Goal: Task Accomplishment & Management: Manage account settings

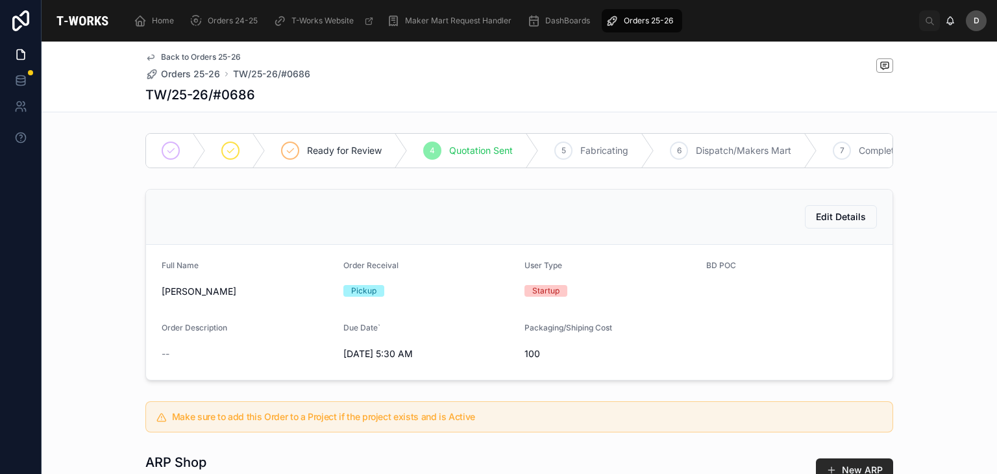
click at [664, 21] on span "Orders 25-26" at bounding box center [647, 21] width 49 height 10
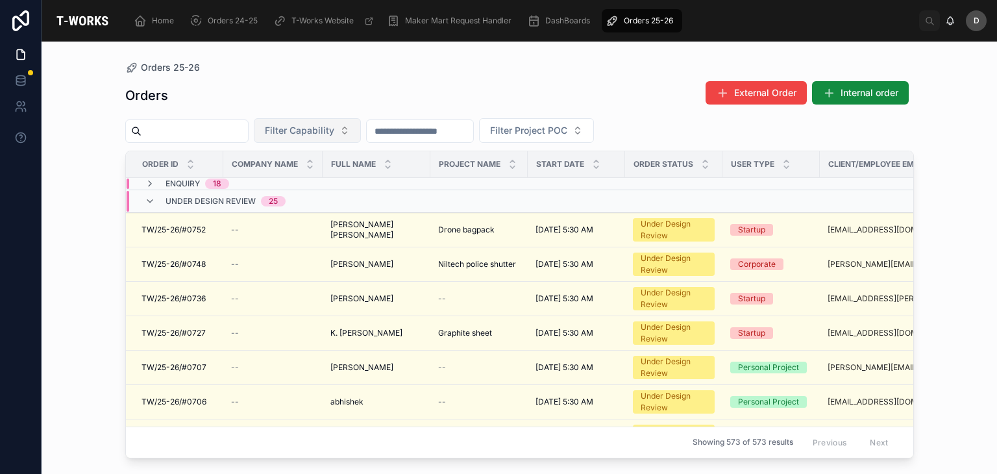
click at [334, 133] on span "Filter Capability" at bounding box center [299, 130] width 69 height 13
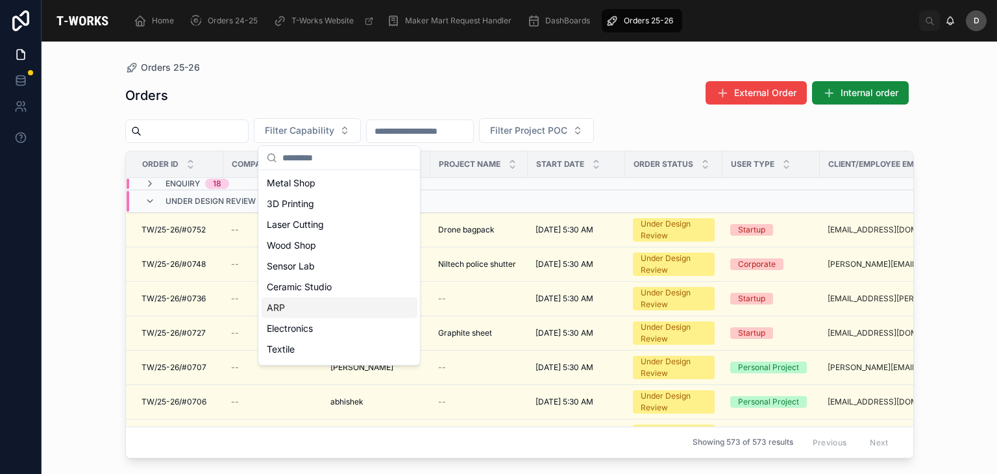
click at [303, 302] on div "ARP" at bounding box center [339, 307] width 156 height 21
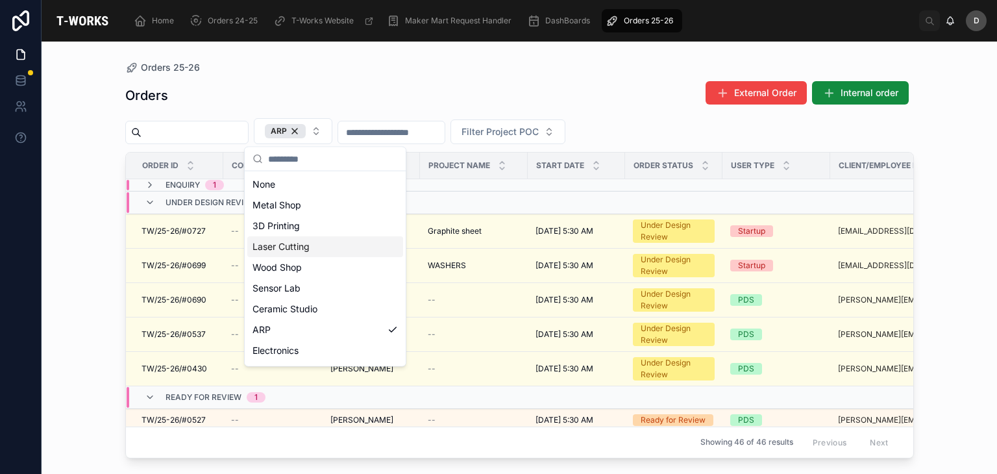
click at [304, 252] on div "Laser Cutting" at bounding box center [325, 246] width 156 height 21
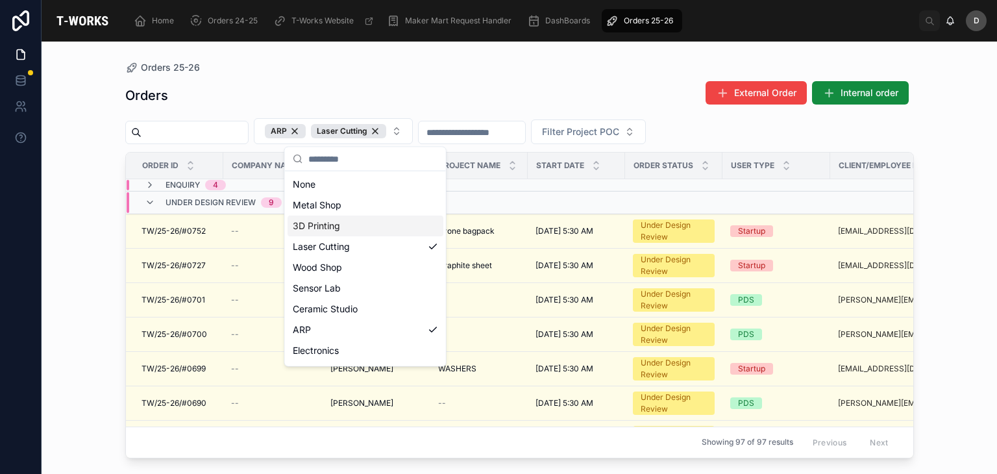
click at [514, 95] on div "Orders External Order Internal order" at bounding box center [519, 95] width 788 height 30
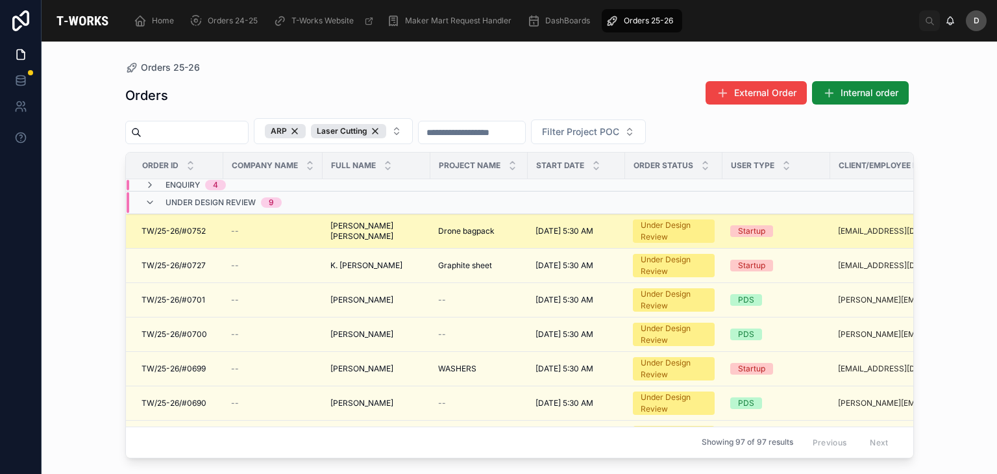
click at [384, 230] on span "[PERSON_NAME] [PERSON_NAME]" at bounding box center [376, 231] width 92 height 21
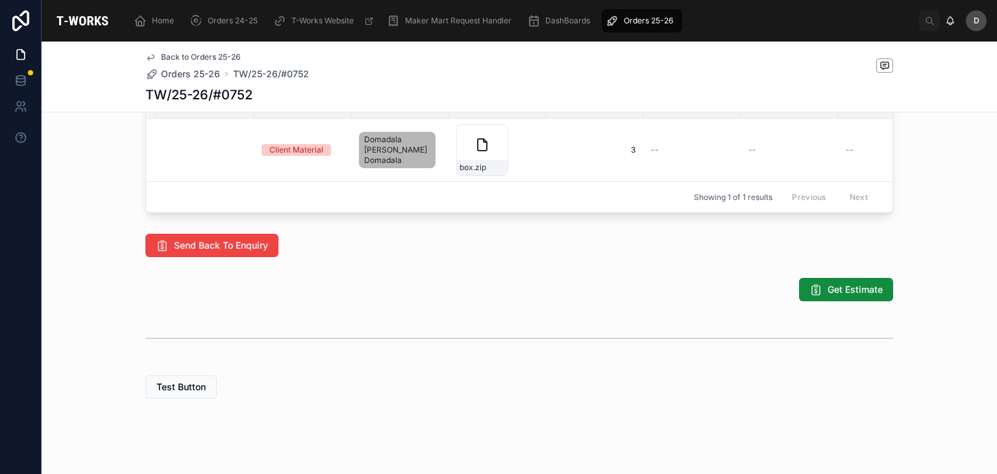
scroll to position [0, 301]
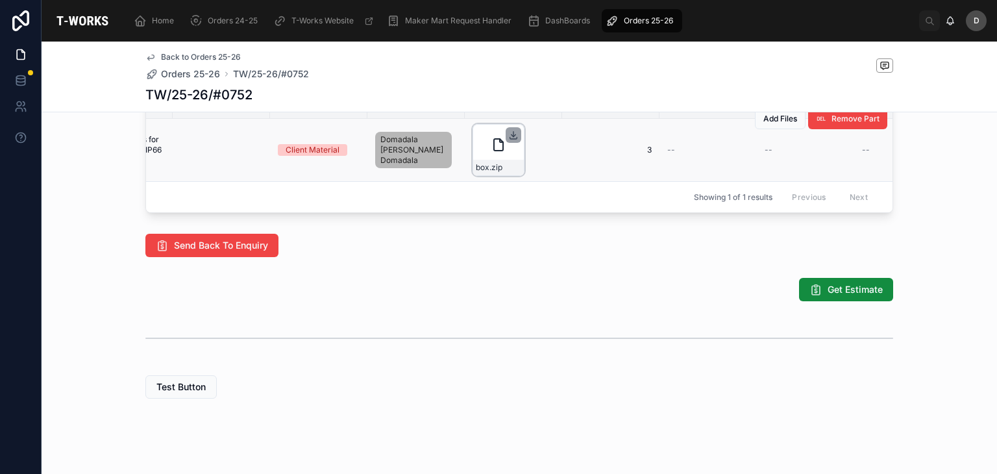
click at [512, 140] on icon at bounding box center [513, 135] width 10 height 10
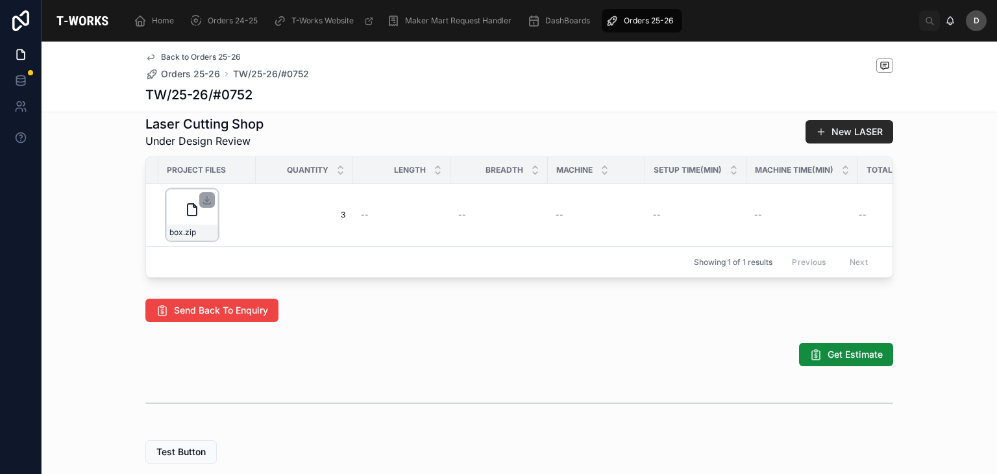
scroll to position [0, 672]
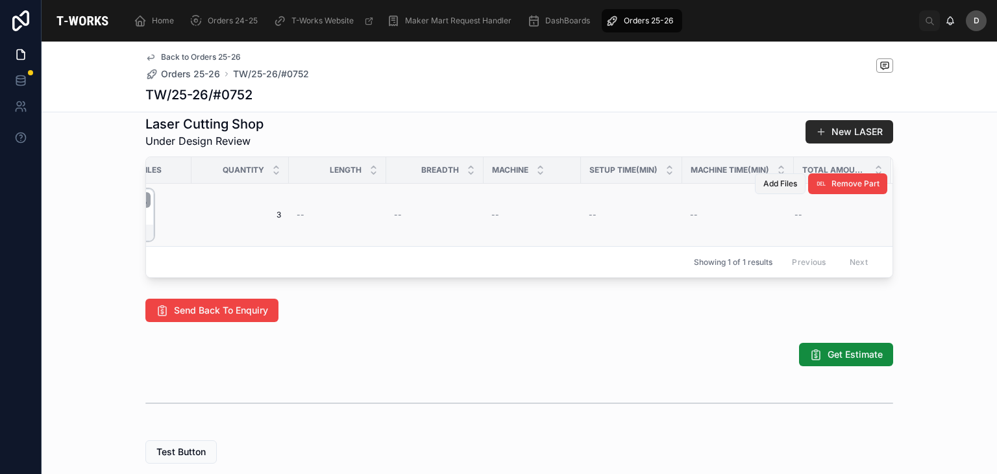
click at [788, 189] on span "Add Files" at bounding box center [780, 183] width 34 height 10
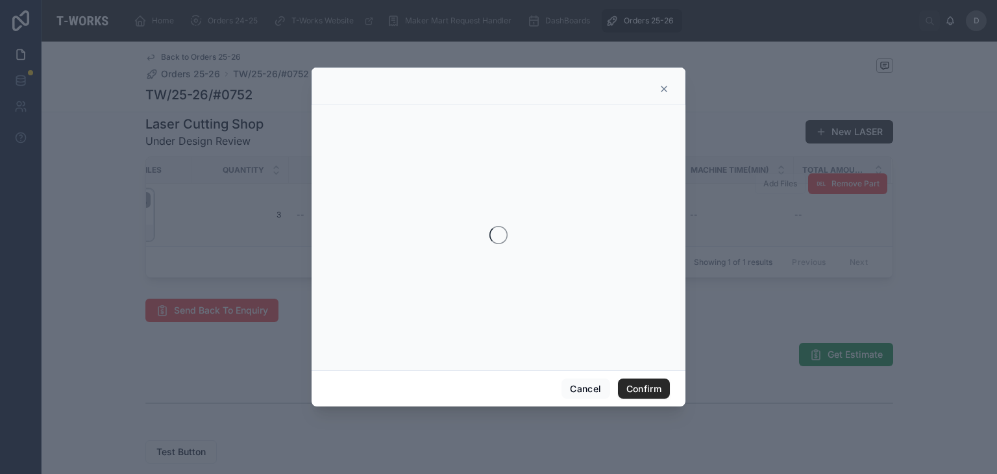
click at [665, 88] on icon at bounding box center [664, 89] width 10 height 10
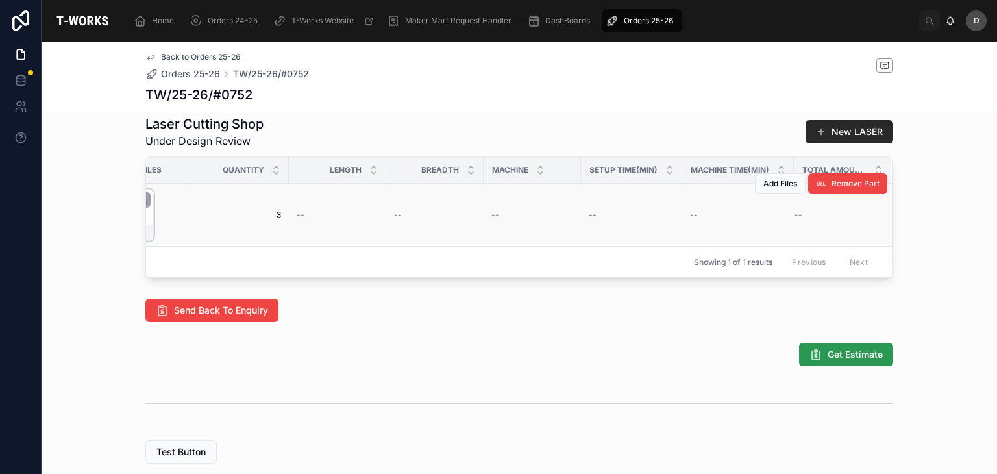
click at [854, 366] on button "Get Estimate" at bounding box center [846, 354] width 94 height 23
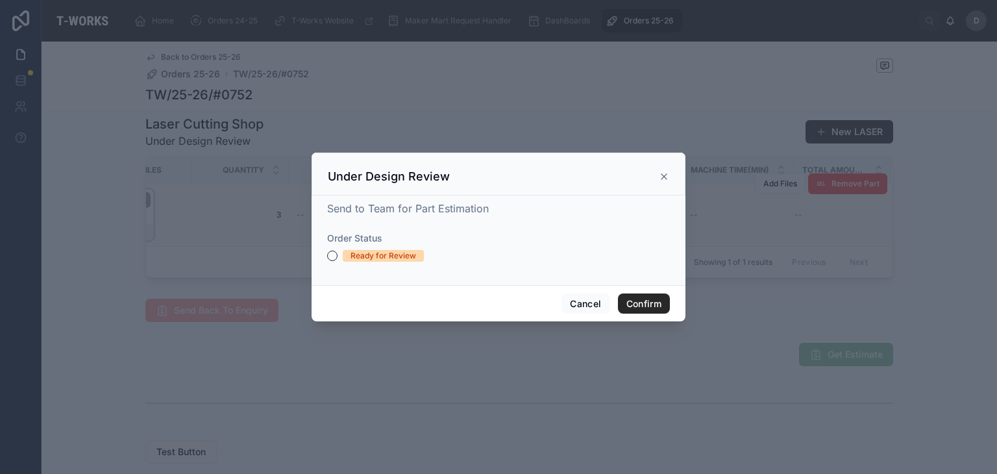
click at [374, 255] on div "Ready for Review" at bounding box center [383, 256] width 66 height 12
click at [337, 255] on button "Ready for Review" at bounding box center [332, 255] width 10 height 10
click at [640, 309] on button "Confirm" at bounding box center [644, 303] width 52 height 21
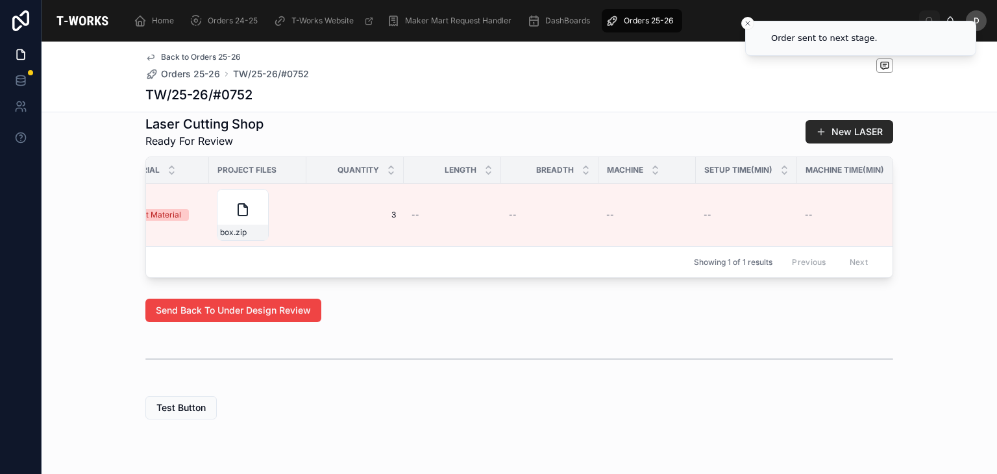
scroll to position [0, 683]
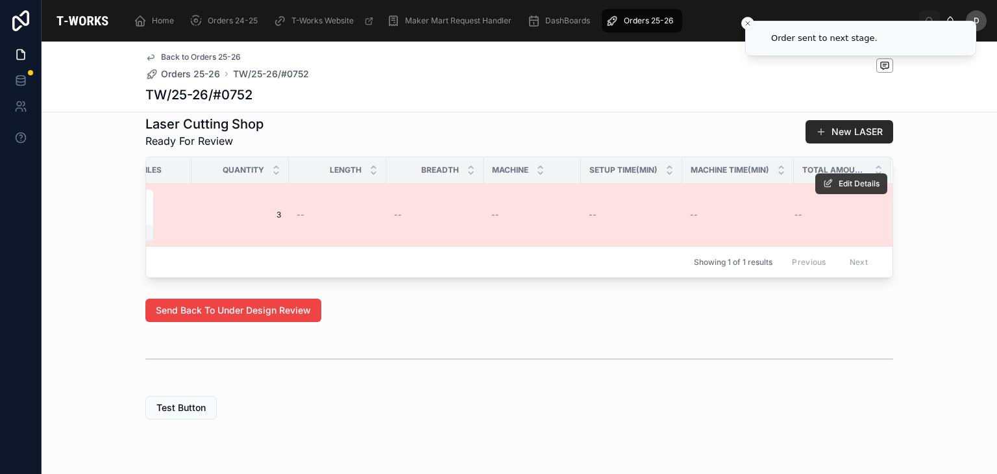
click at [841, 194] on button "Edit Details" at bounding box center [851, 183] width 72 height 21
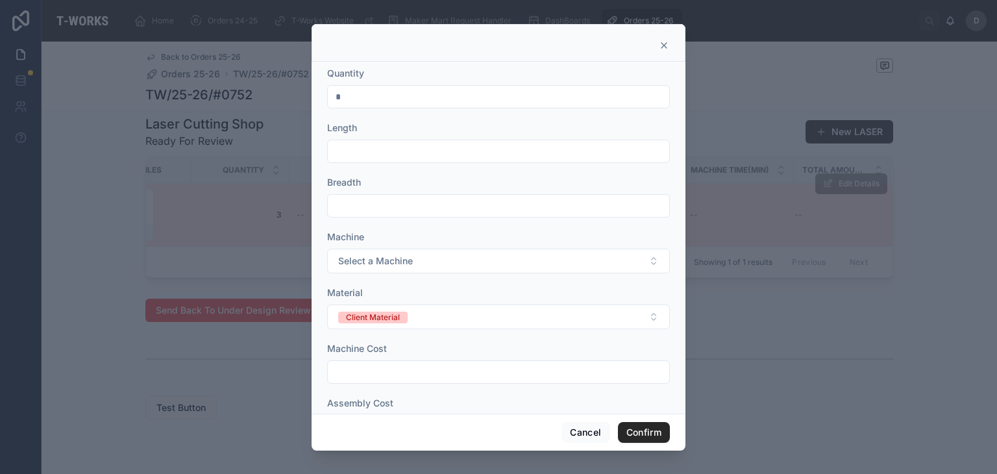
click at [432, 154] on input "text" at bounding box center [498, 151] width 341 height 18
click at [662, 45] on icon at bounding box center [664, 45] width 10 height 10
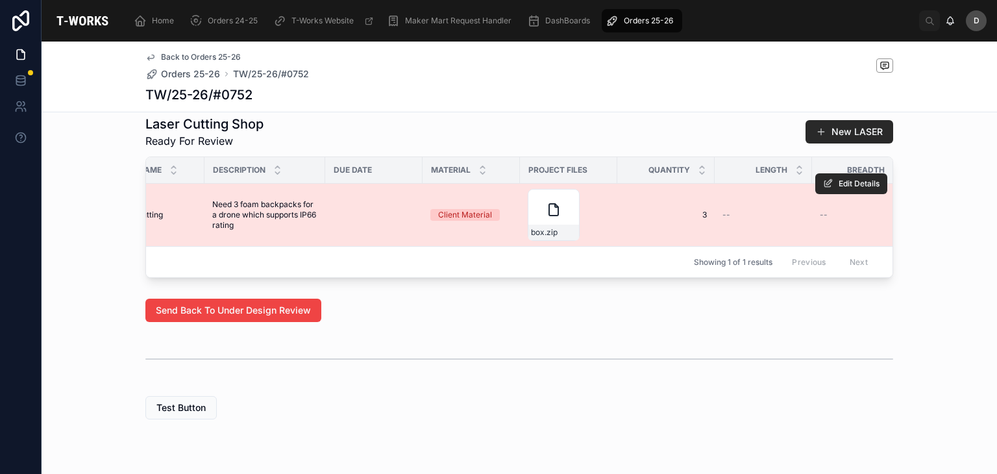
scroll to position [0, 253]
click at [541, 220] on div "box .zip" at bounding box center [557, 215] width 52 height 52
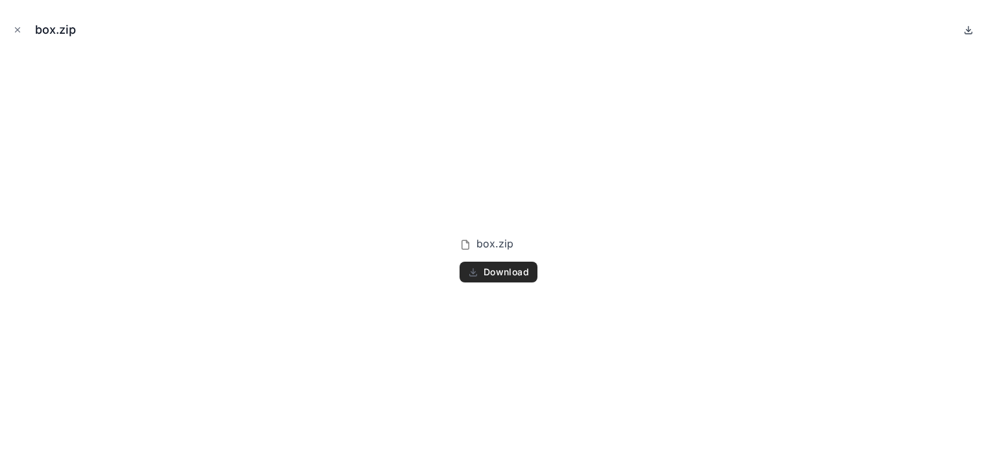
click at [963, 27] on icon at bounding box center [968, 30] width 10 height 10
